Goal: Task Accomplishment & Management: Use online tool/utility

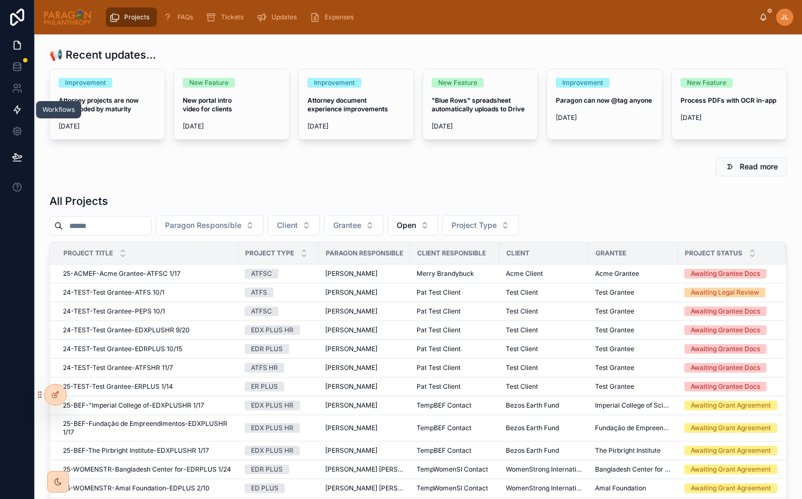
click at [21, 105] on icon at bounding box center [17, 109] width 11 height 11
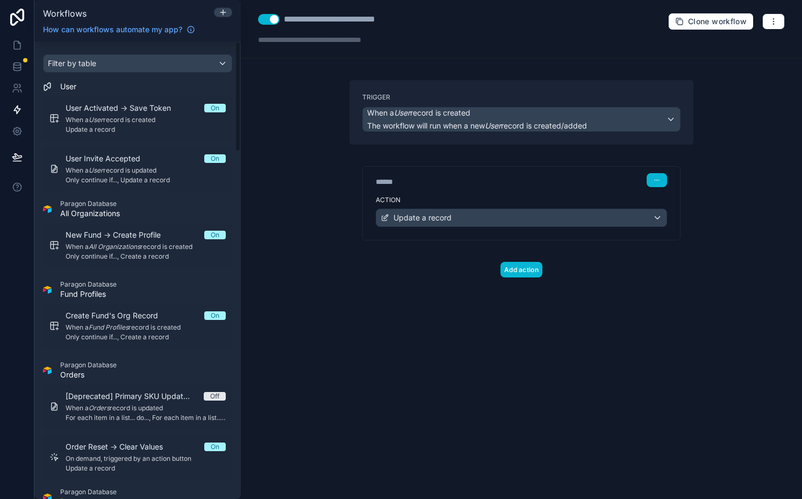
click at [104, 57] on div "Filter by table" at bounding box center [138, 63] width 188 height 17
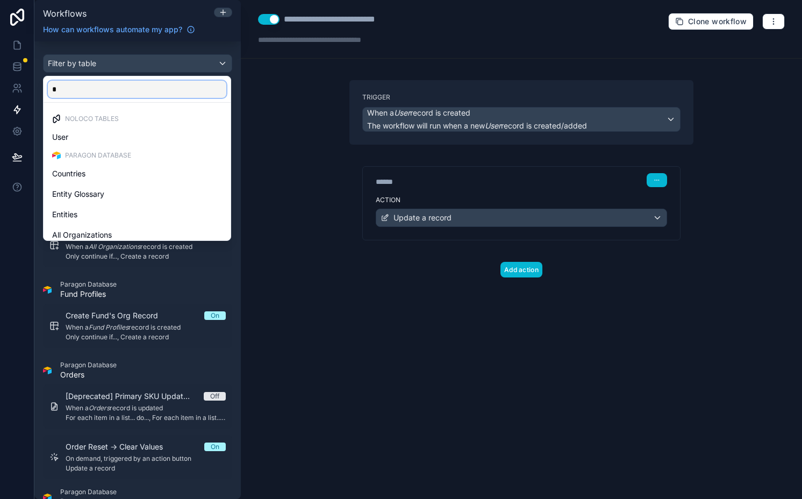
click at [106, 91] on input "*" at bounding box center [137, 89] width 178 height 17
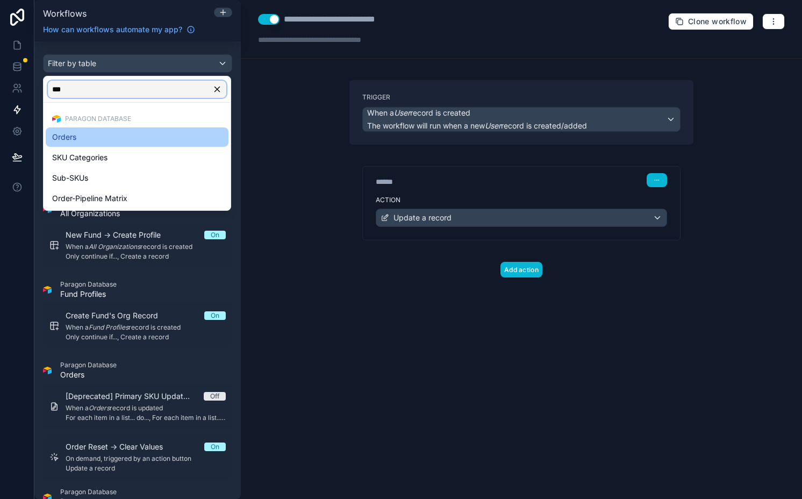
type input "***"
click at [96, 134] on div "Orders" at bounding box center [137, 137] width 170 height 13
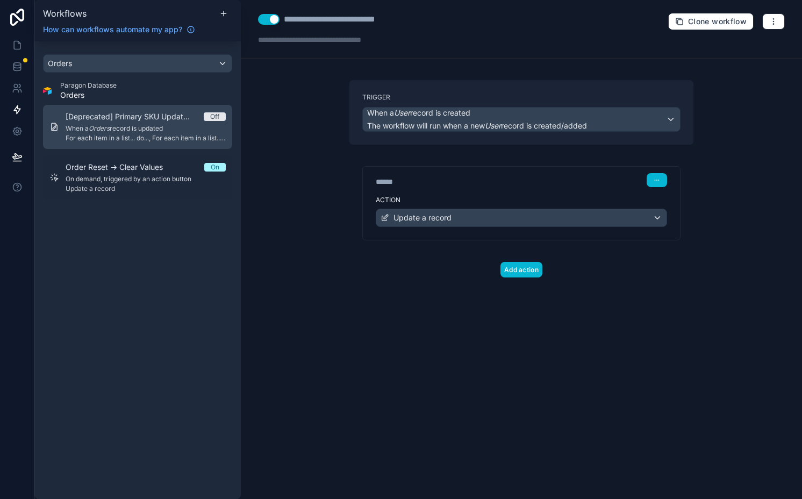
click at [112, 125] on span "When a Orders record is updated" at bounding box center [146, 128] width 160 height 9
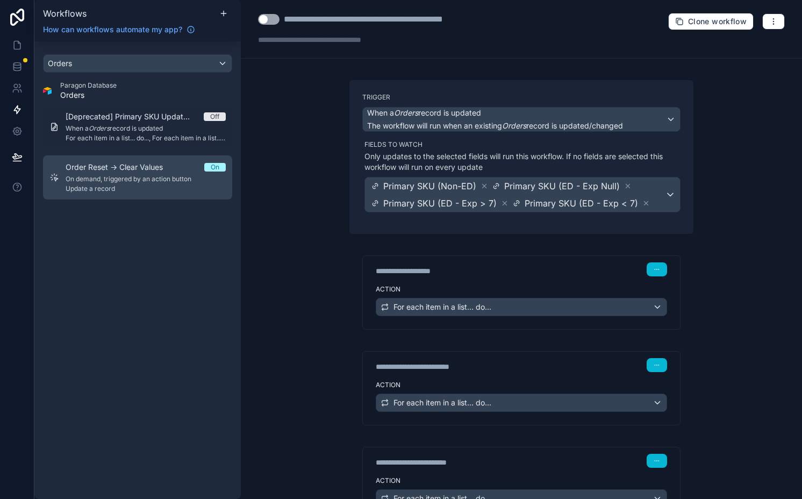
click at [120, 181] on span "On demand, triggered by an action button" at bounding box center [146, 179] width 160 height 9
